Goal: Task Accomplishment & Management: Use online tool/utility

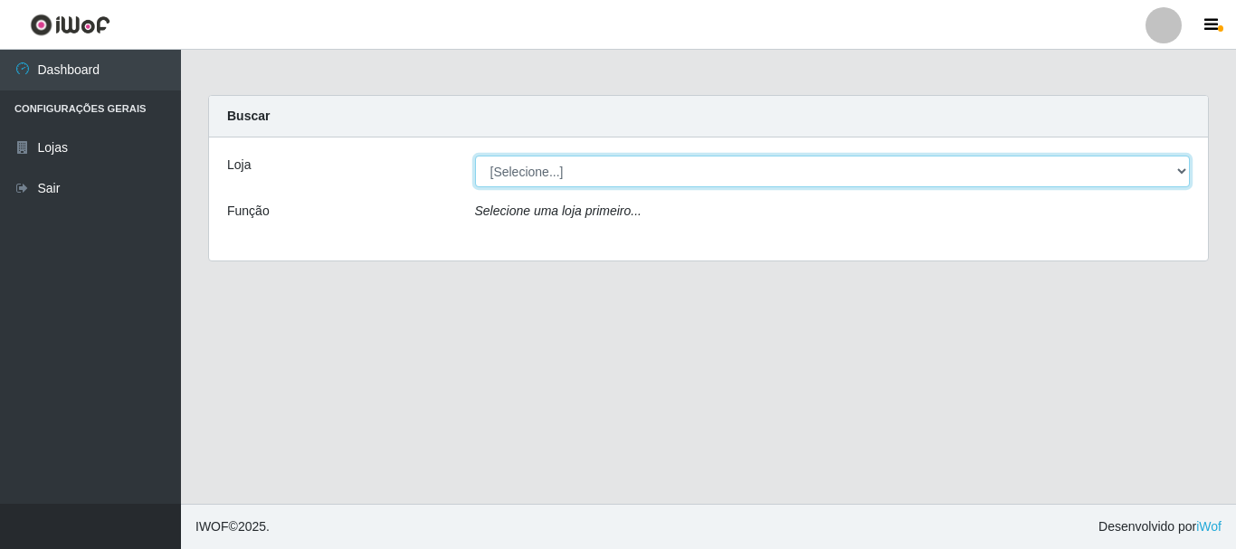
click at [537, 177] on select "[Selecione...] Nordestão - Alecrim" at bounding box center [833, 172] width 716 height 32
select select "453"
click at [475, 156] on select "[Selecione...] Nordestão - Alecrim" at bounding box center [833, 172] width 716 height 32
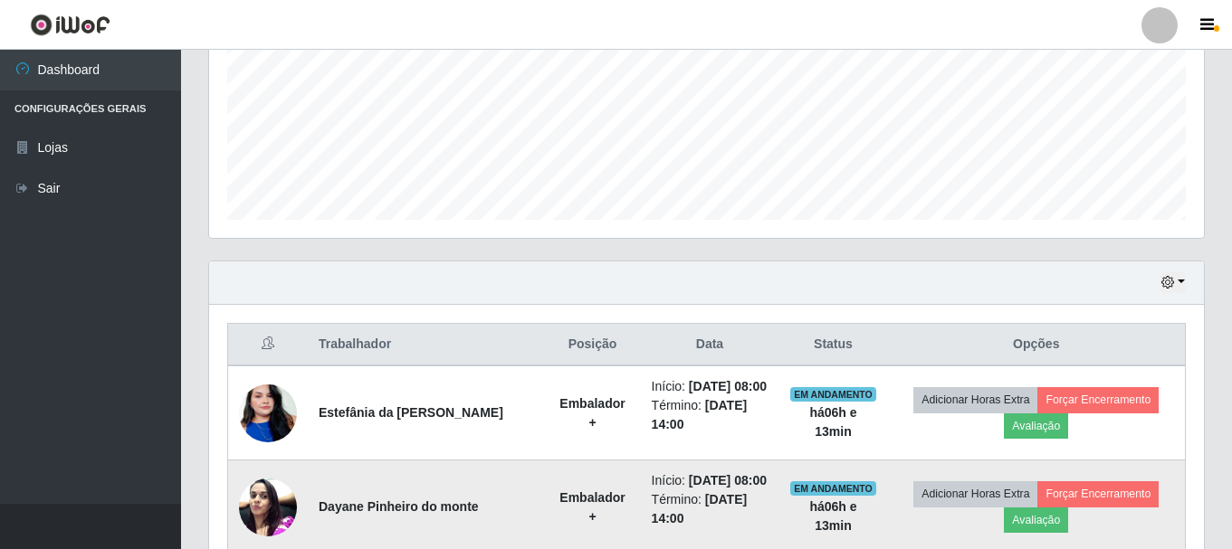
scroll to position [353, 0]
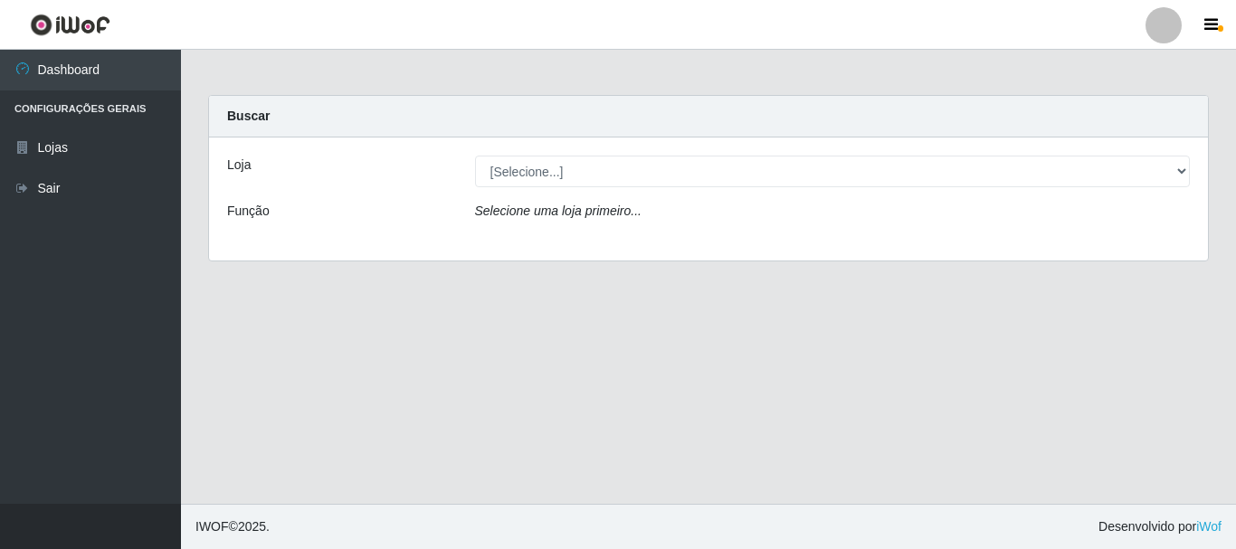
click at [511, 216] on icon "Selecione uma loja primeiro..." at bounding box center [558, 211] width 167 height 14
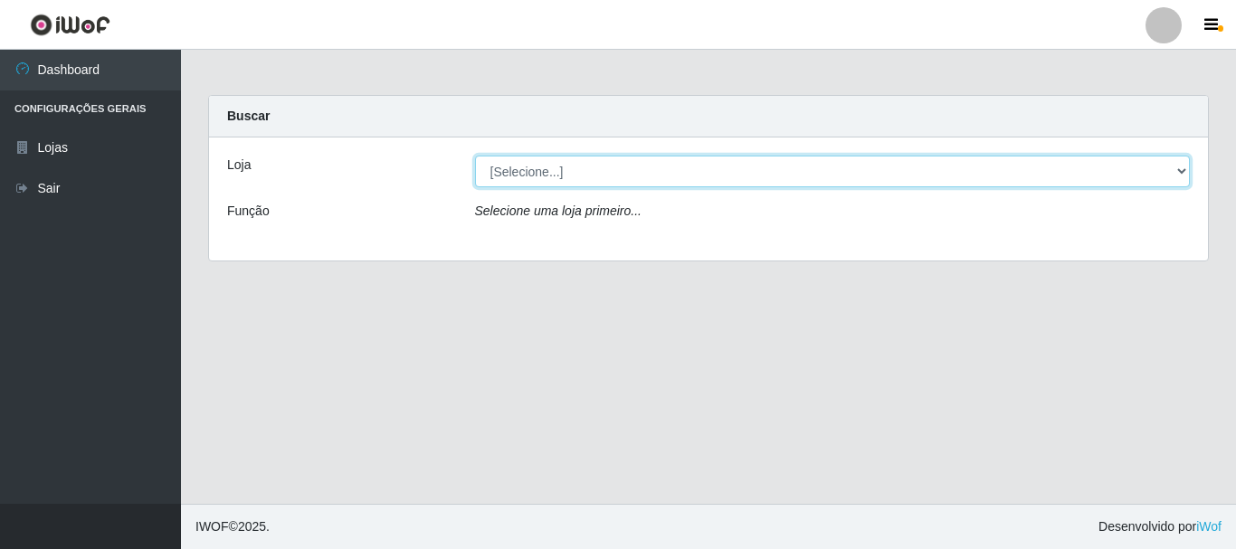
click at [540, 171] on select "[Selecione...] Nordestão - Alecrim" at bounding box center [833, 172] width 716 height 32
select select "453"
click at [475, 156] on select "[Selecione...] Nordestão - Alecrim" at bounding box center [833, 172] width 716 height 32
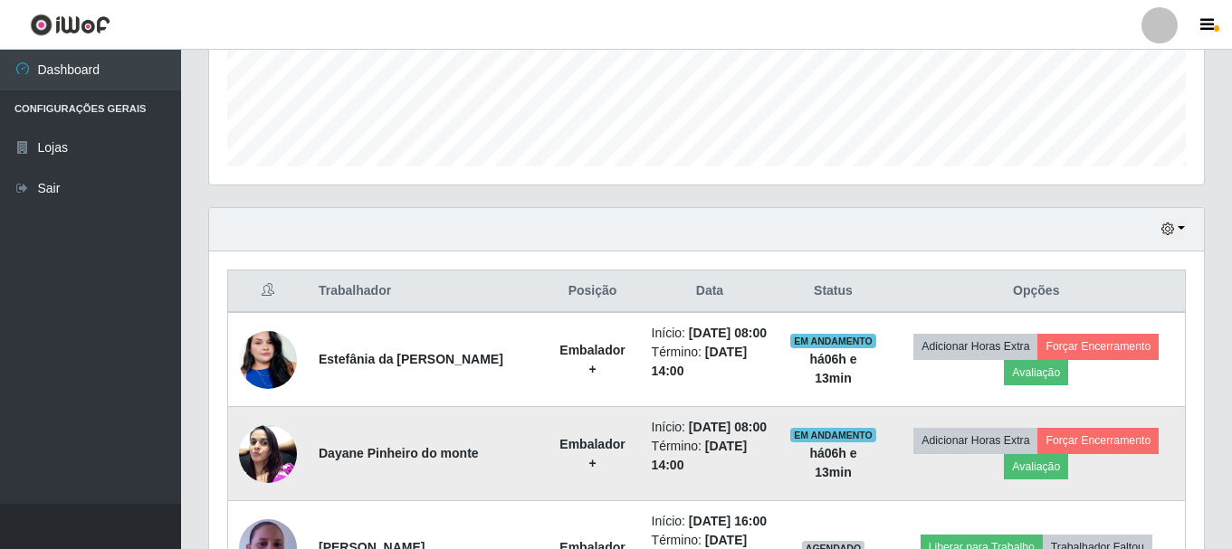
scroll to position [634, 0]
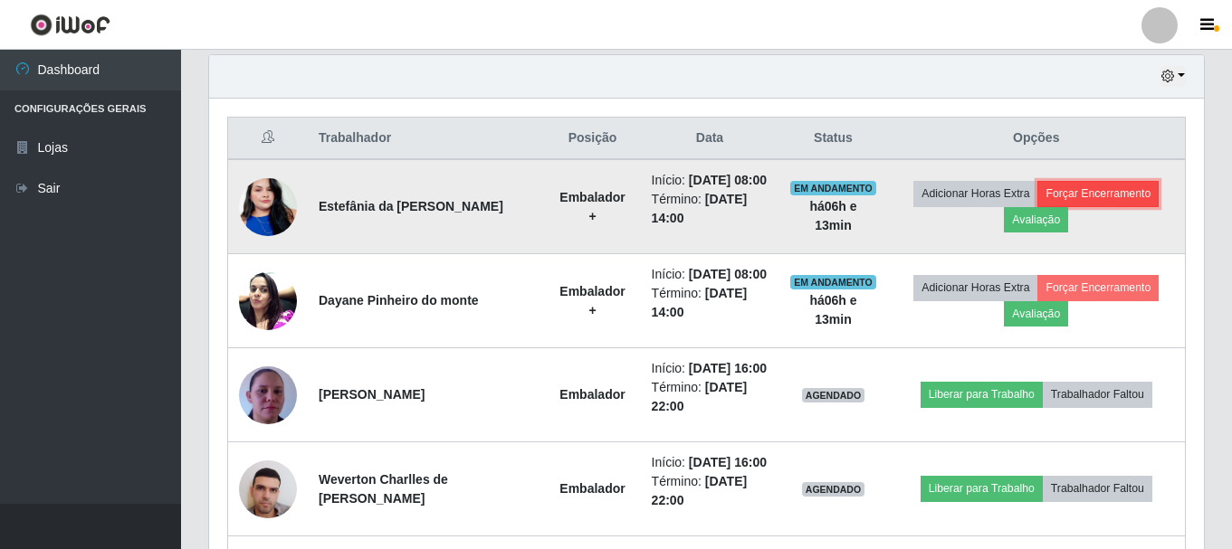
click at [1080, 203] on button "Forçar Encerramento" at bounding box center [1097, 193] width 121 height 25
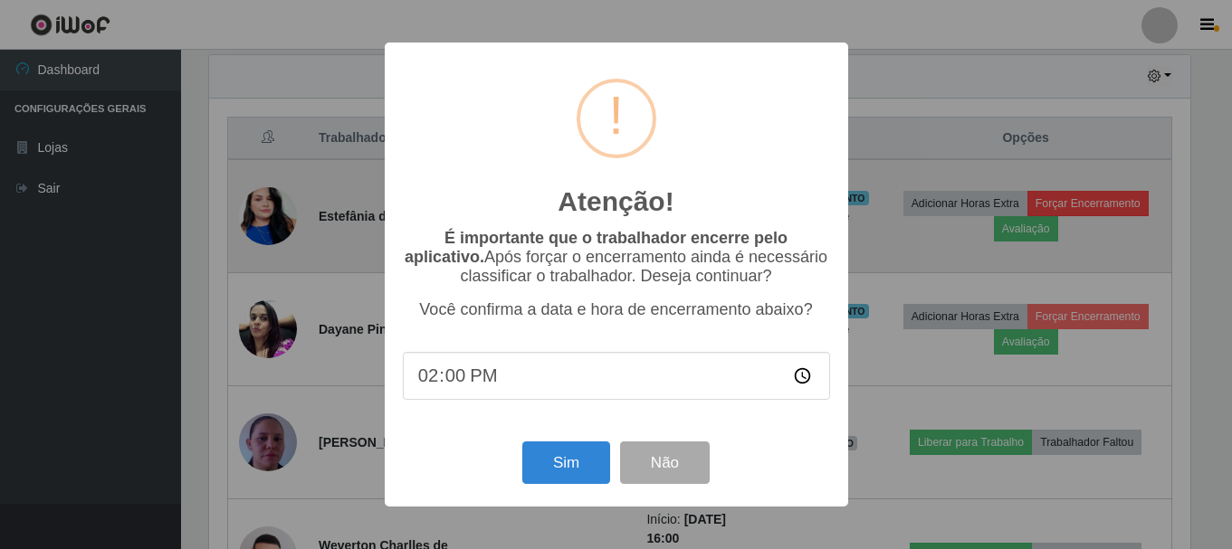
scroll to position [376, 986]
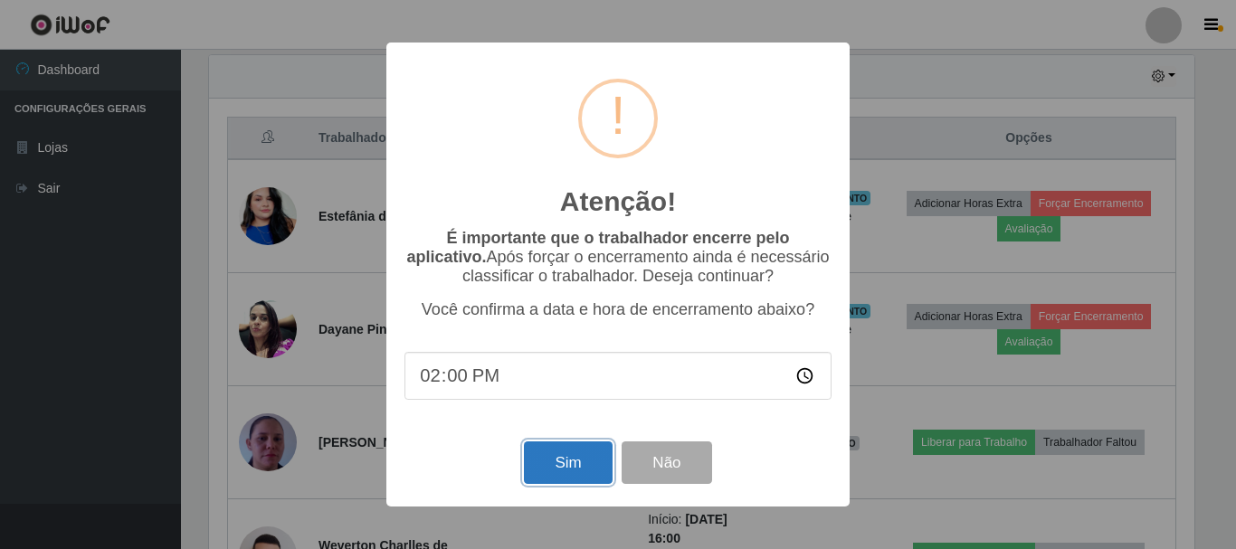
click at [544, 459] on button "Sim" at bounding box center [568, 463] width 88 height 43
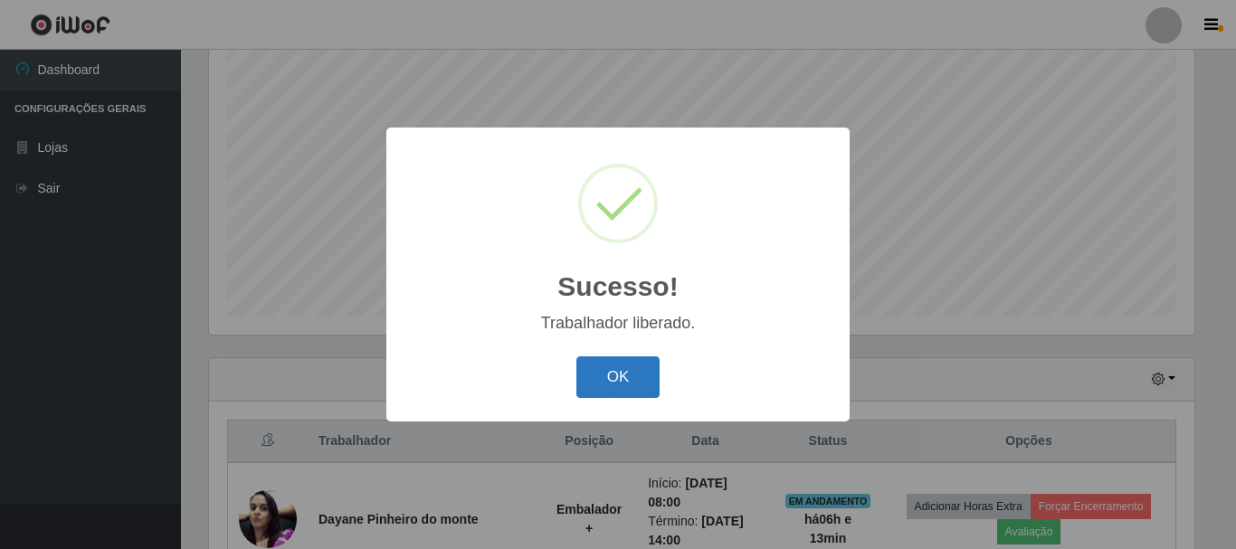
click at [636, 381] on button "OK" at bounding box center [619, 378] width 84 height 43
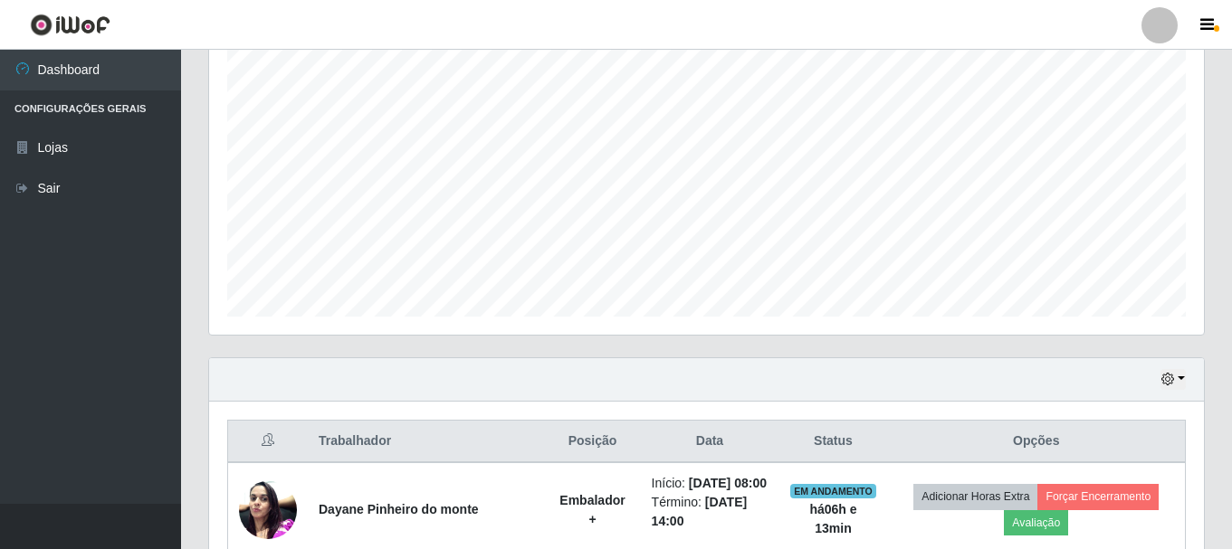
scroll to position [602, 0]
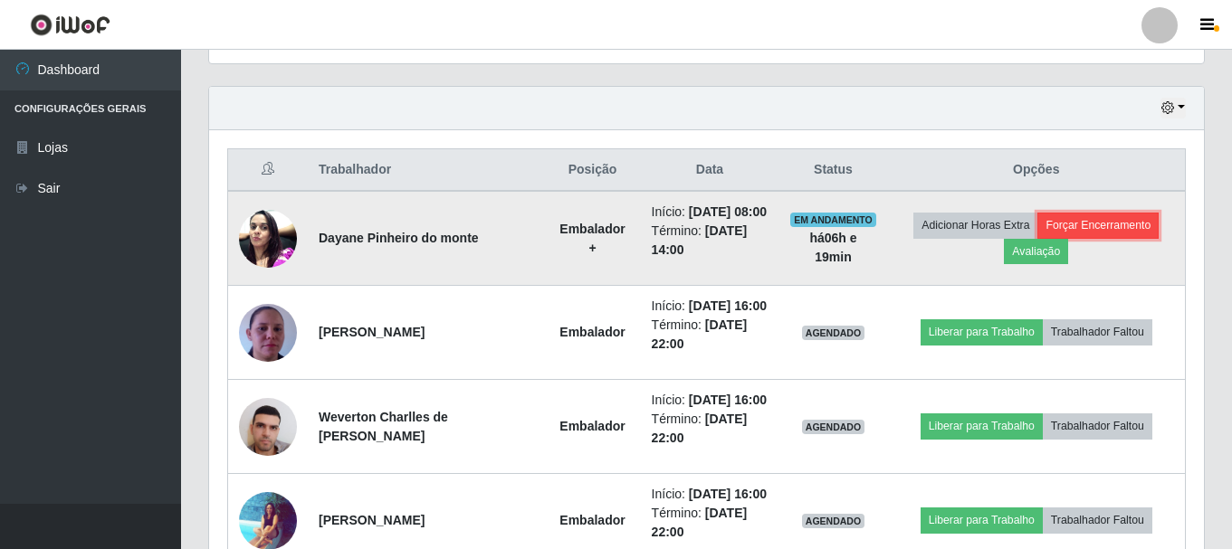
click at [1058, 236] on button "Forçar Encerramento" at bounding box center [1097, 225] width 121 height 25
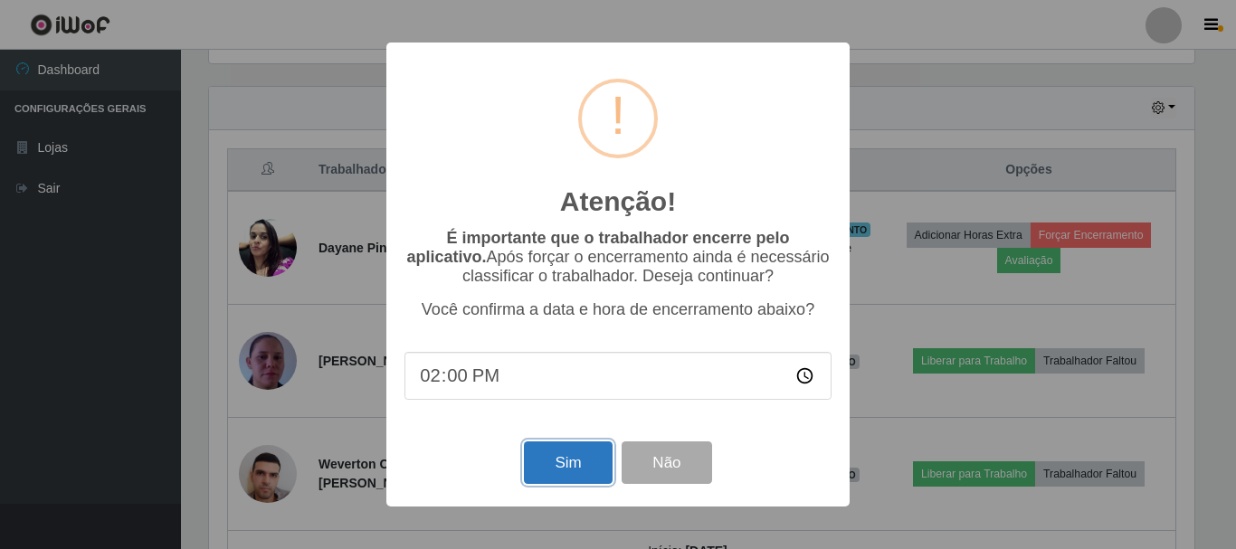
click at [577, 469] on button "Sim" at bounding box center [568, 463] width 88 height 43
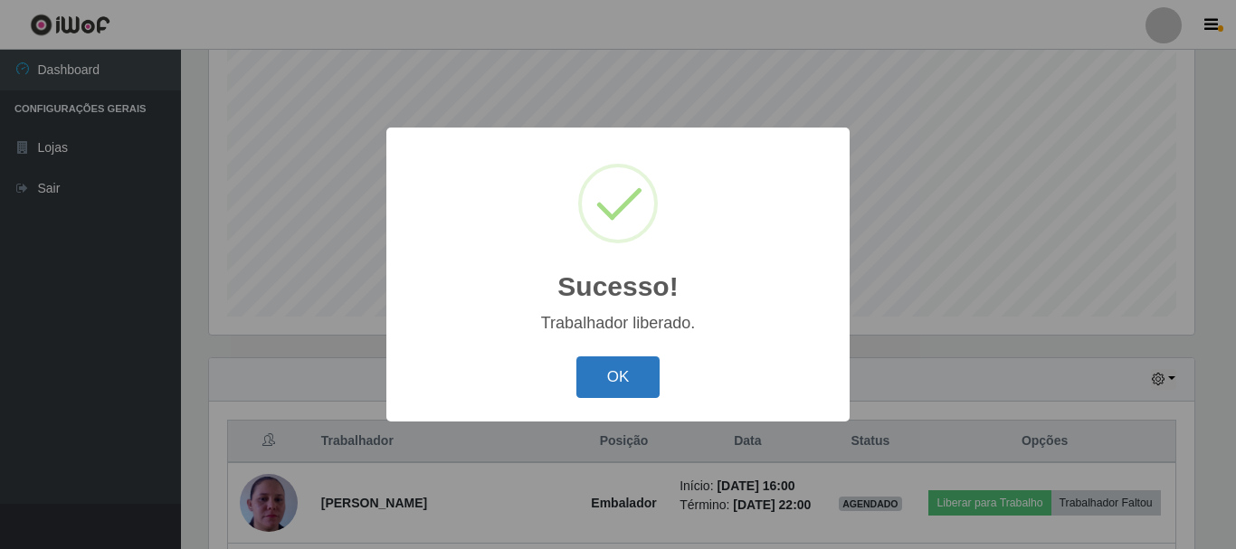
click at [632, 373] on button "OK" at bounding box center [619, 378] width 84 height 43
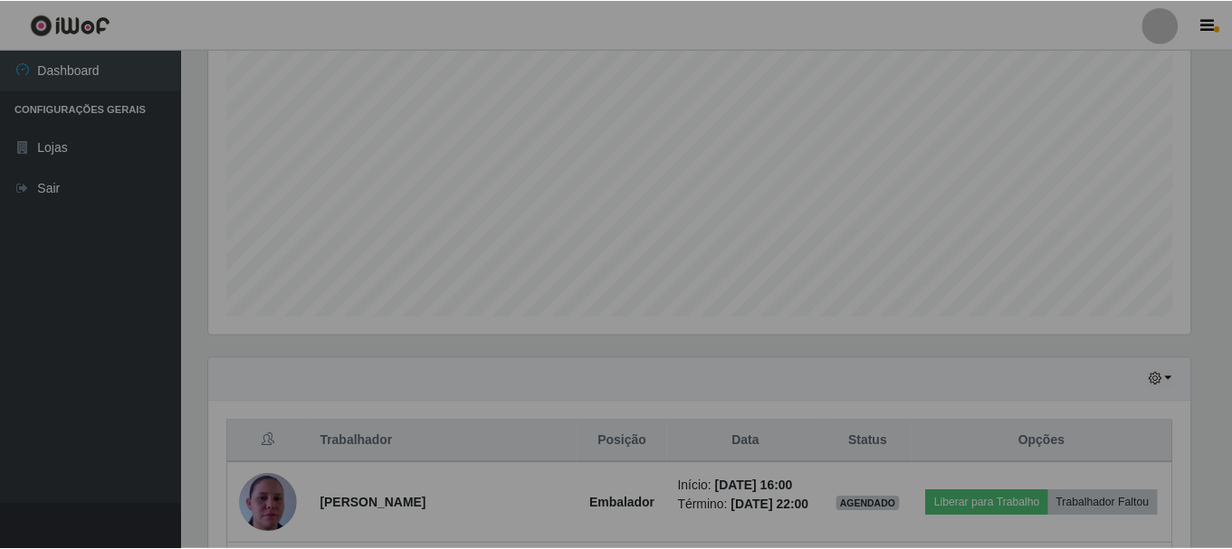
scroll to position [376, 995]
